Goal: Check status

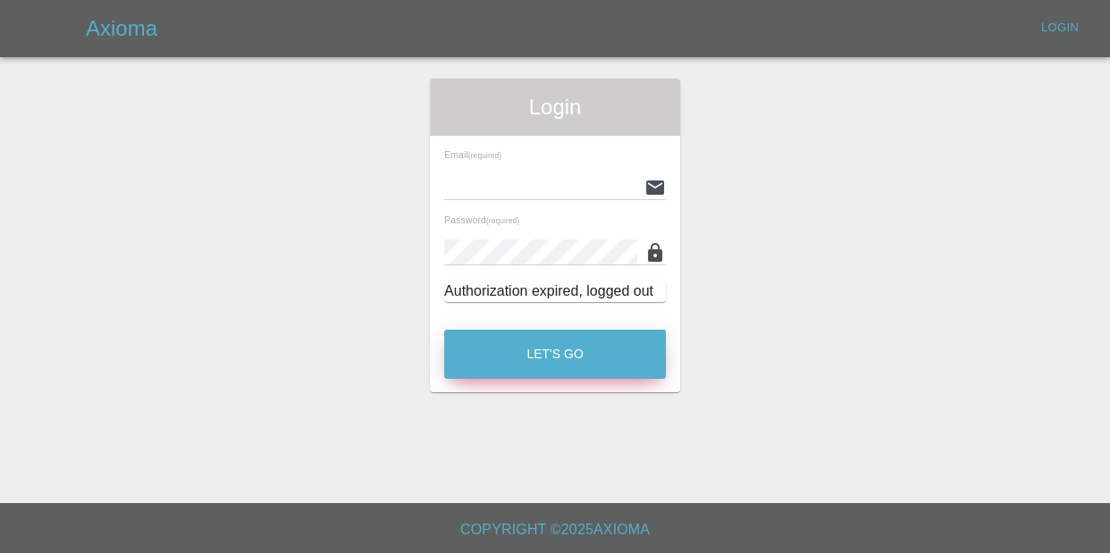
type input "[EMAIL_ADDRESS][DOMAIN_NAME]"
click at [537, 340] on button "Let's Go" at bounding box center [555, 354] width 222 height 49
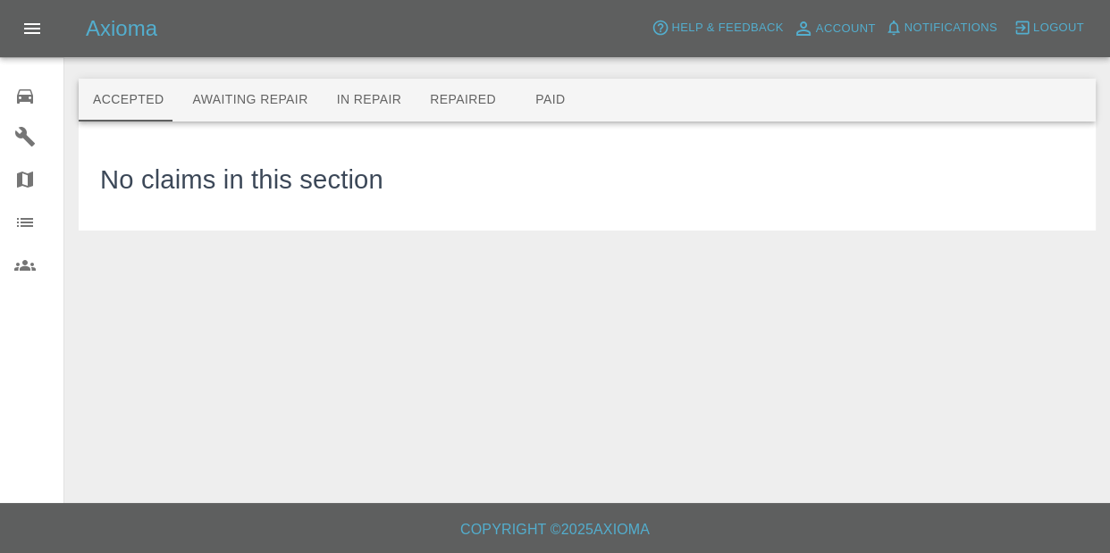
click at [30, 105] on icon at bounding box center [24, 96] width 21 height 21
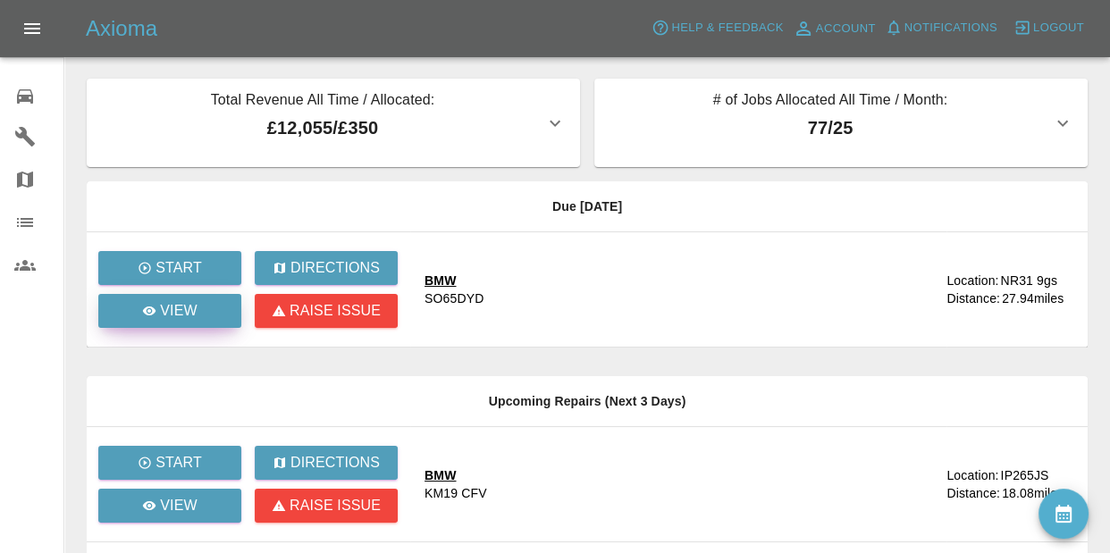
click at [135, 315] on link "View" at bounding box center [169, 311] width 143 height 34
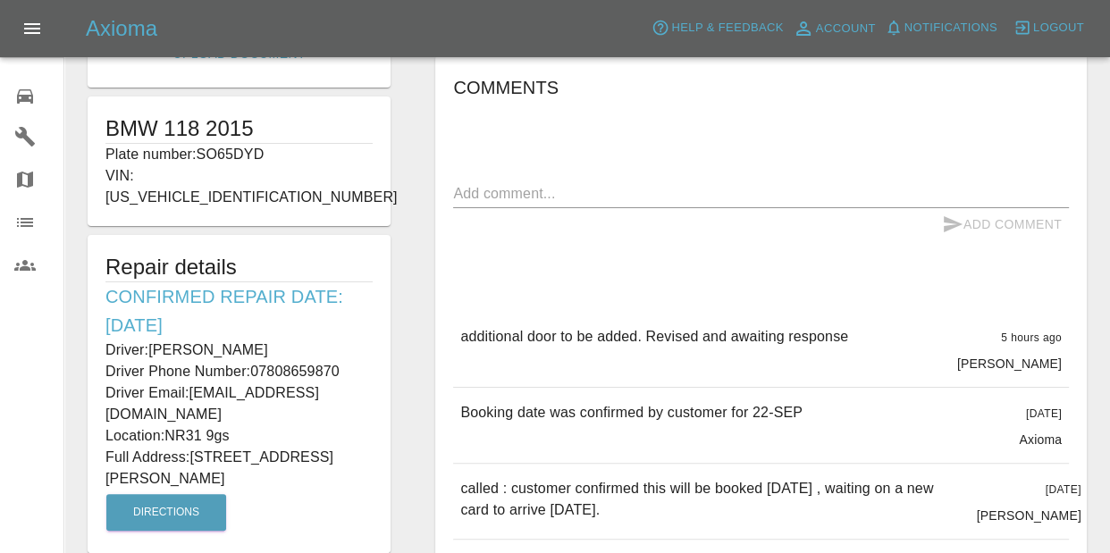
scroll to position [292, 0]
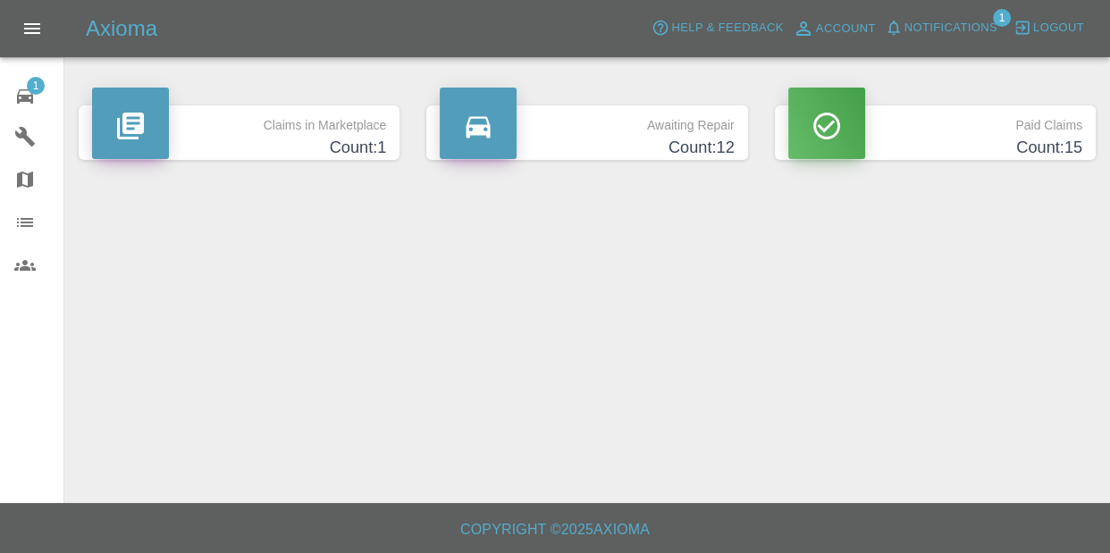
click at [956, 6] on div "Axioma Help & Feedback Account Notifications 1 Logout" at bounding box center [555, 28] width 1110 height 57
click at [947, 14] on button "Notifications" at bounding box center [941, 28] width 122 height 28
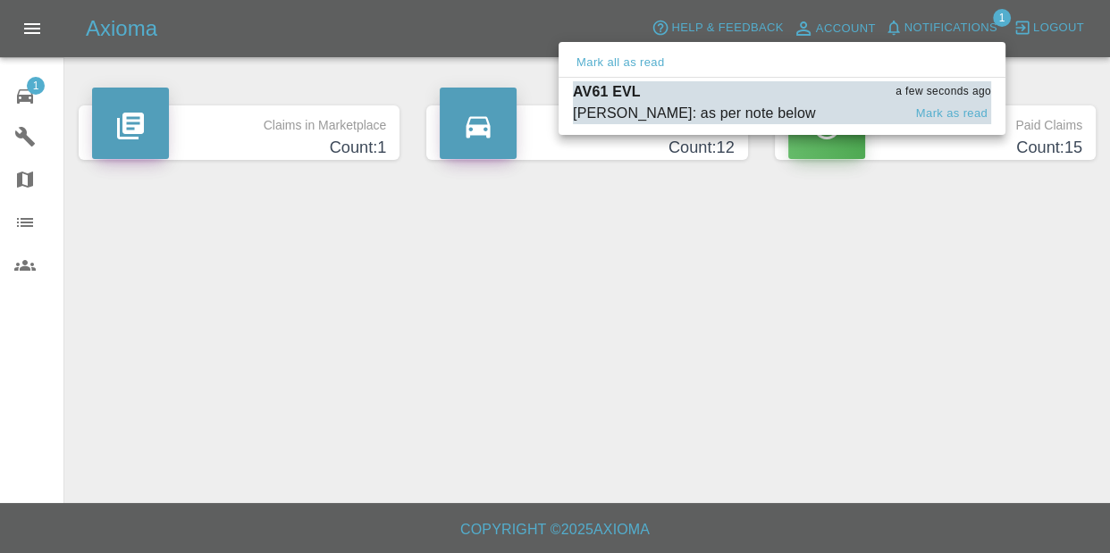
click at [843, 97] on div "AV61 EVL a few seconds ago" at bounding box center [782, 91] width 418 height 21
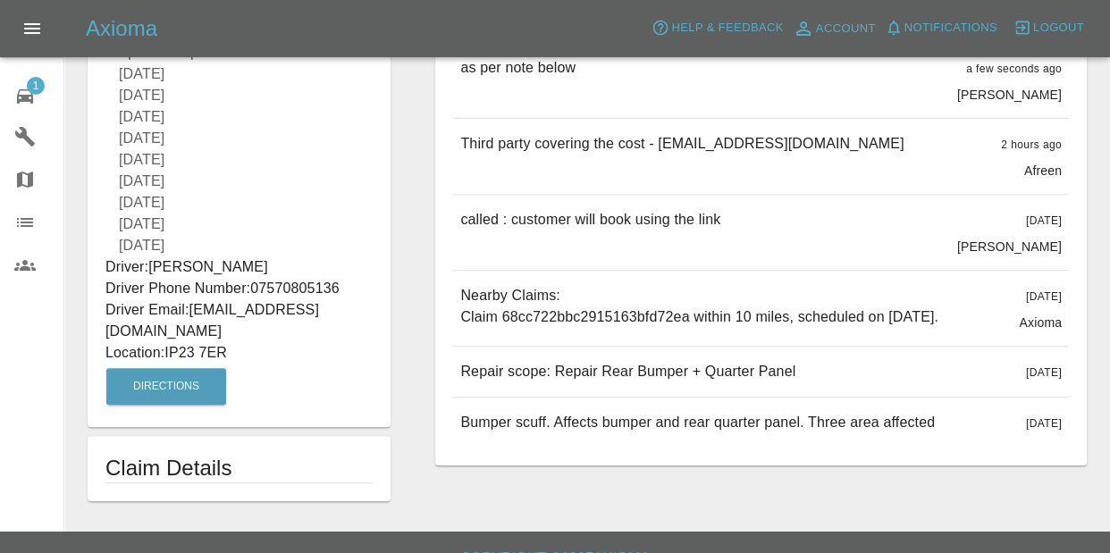
scroll to position [603, 0]
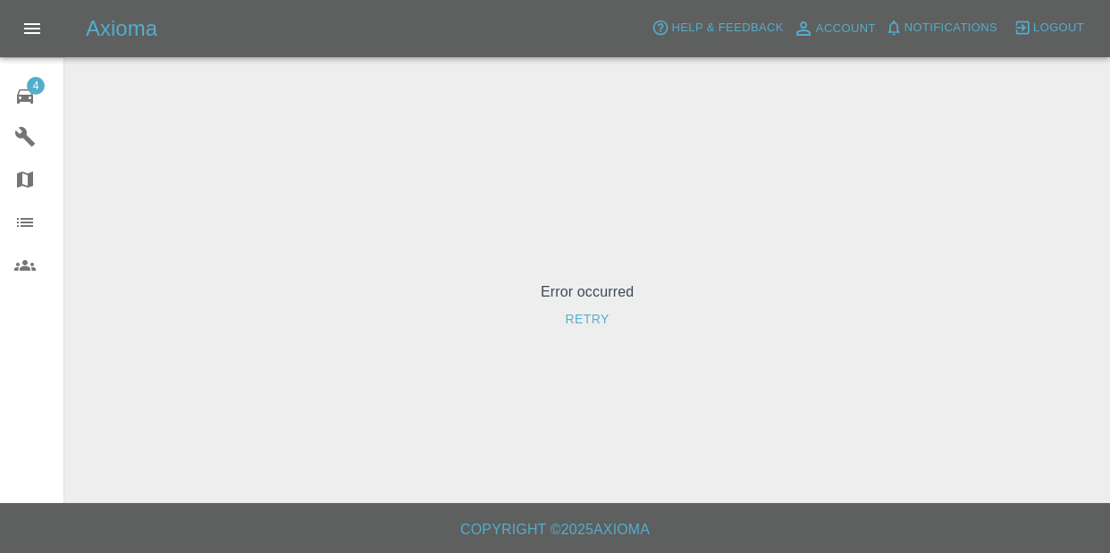
click at [9, 79] on link "4 Repair home" at bounding box center [31, 93] width 63 height 43
